Goal: Check status

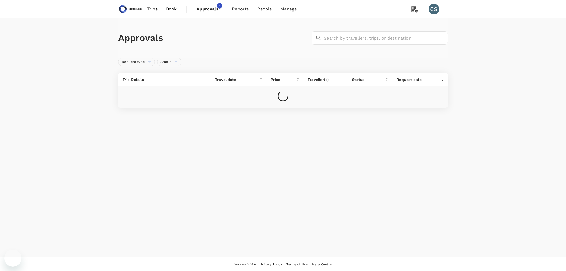
scroll to position [0, 0]
